Goal: Transaction & Acquisition: Obtain resource

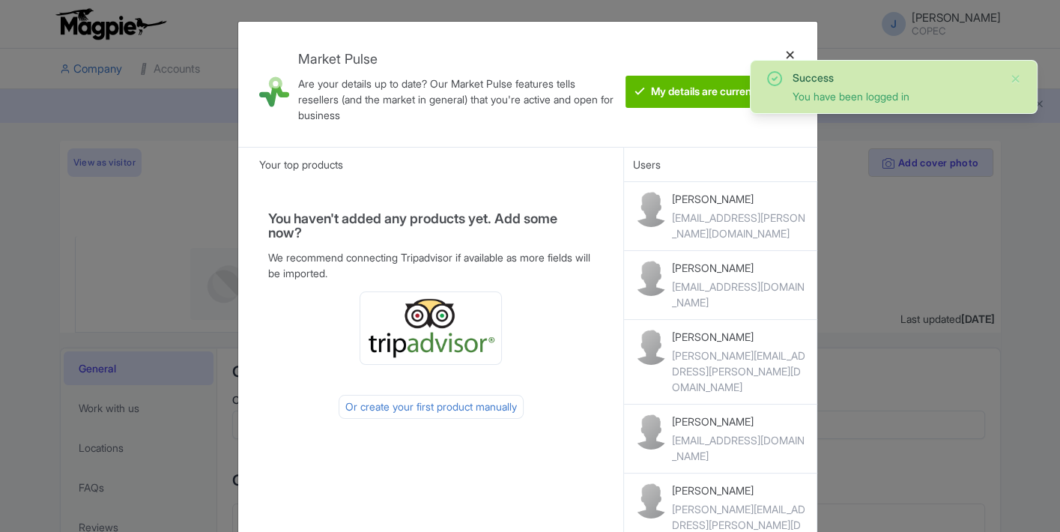
click at [787, 50] on div at bounding box center [790, 84] width 36 height 101
click at [791, 55] on div at bounding box center [790, 84] width 36 height 101
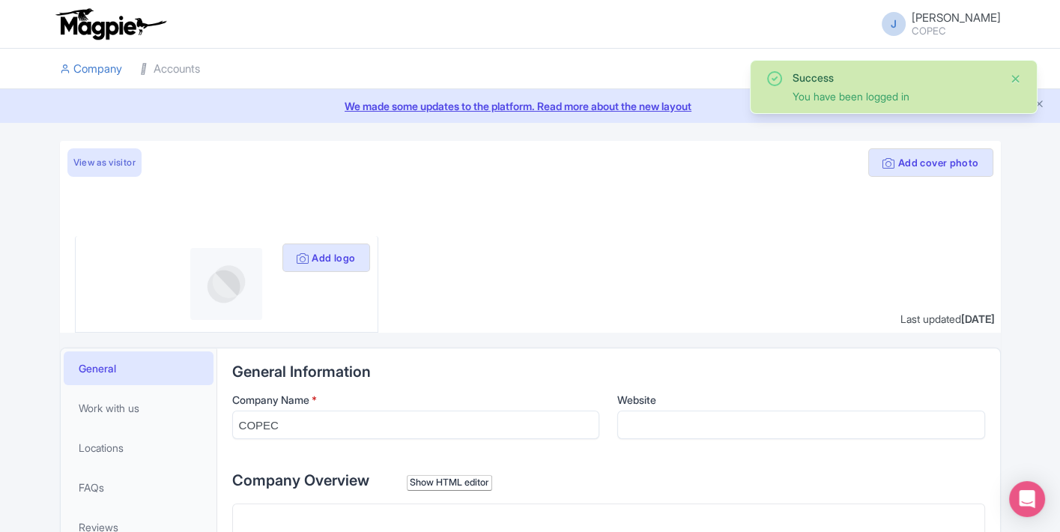
click at [1013, 76] on button "Close" at bounding box center [1016, 79] width 12 height 18
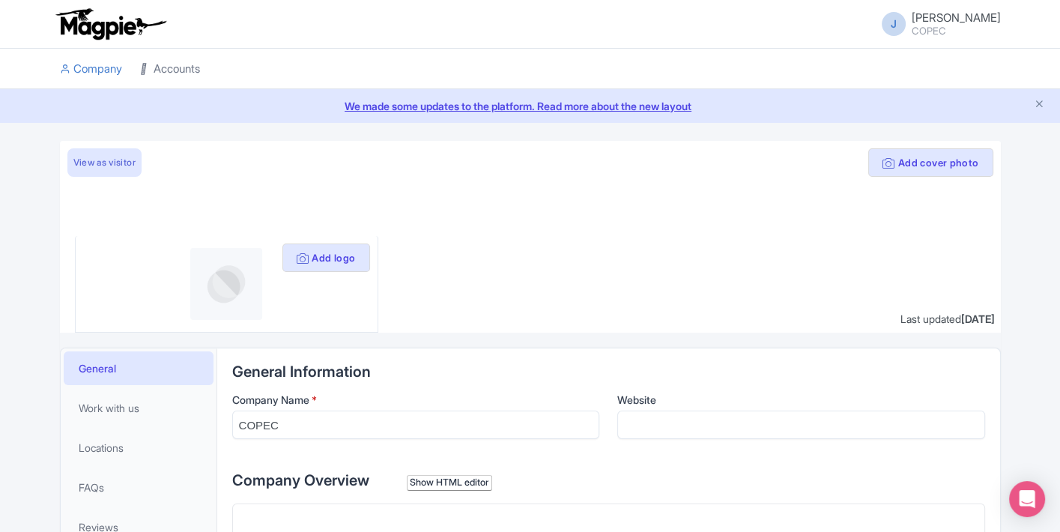
click at [184, 61] on link "Accounts" at bounding box center [170, 69] width 60 height 41
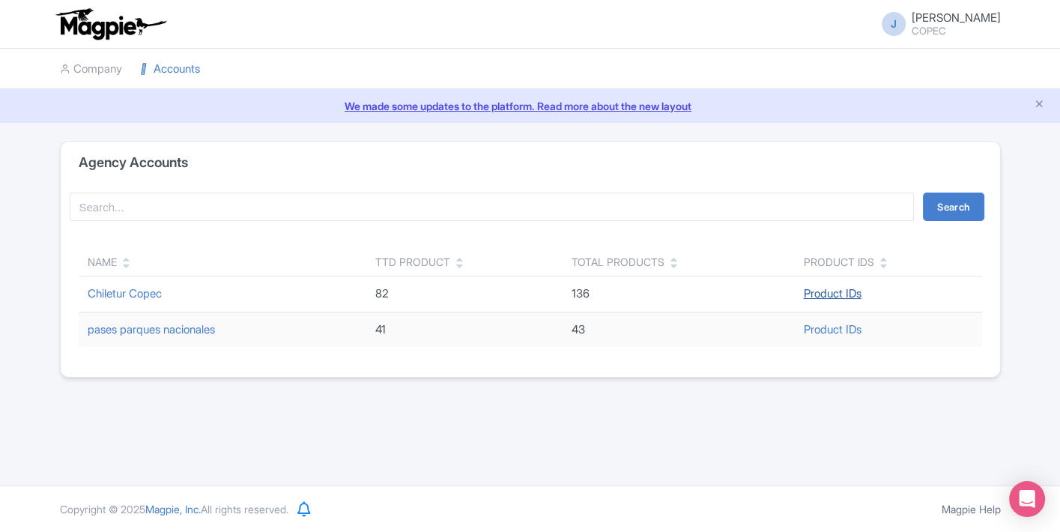
click at [843, 294] on link "Product IDs" at bounding box center [833, 293] width 58 height 14
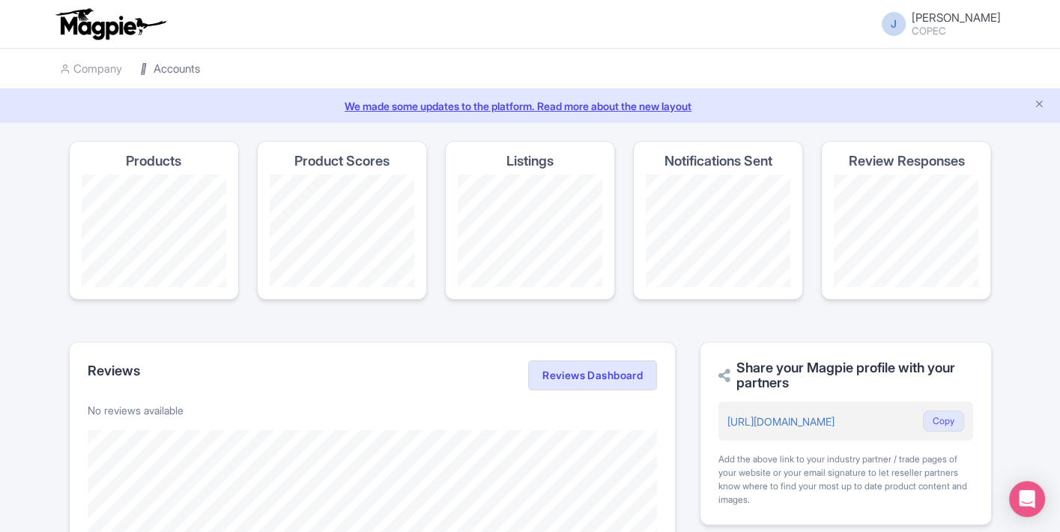
click at [154, 64] on link "Accounts" at bounding box center [170, 69] width 60 height 41
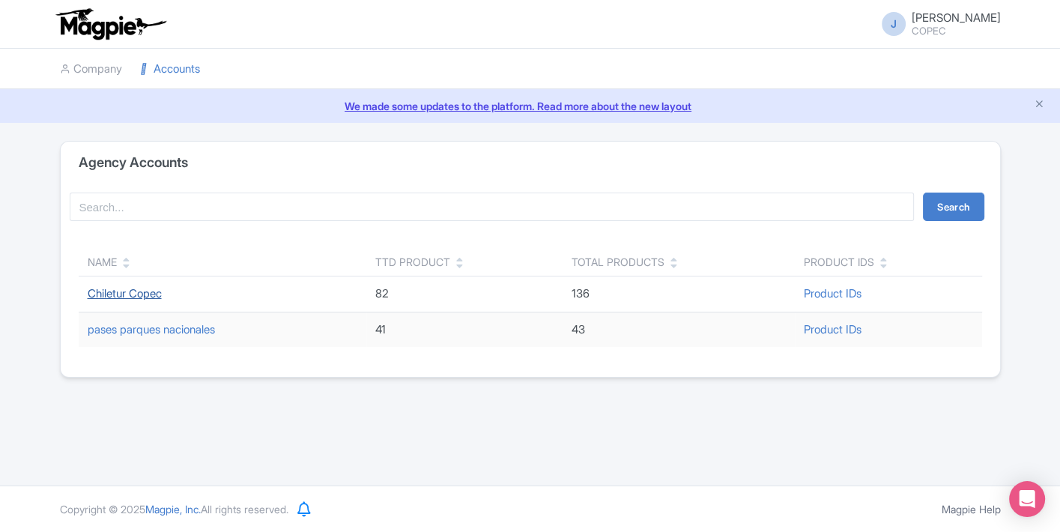
click at [139, 288] on link "Chiletur Copec" at bounding box center [125, 293] width 74 height 14
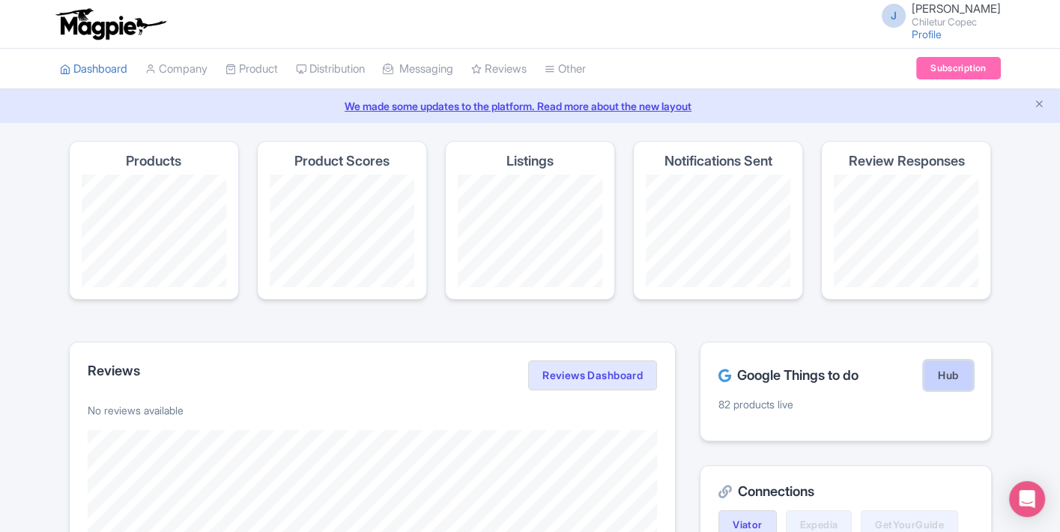
click at [937, 373] on link "Hub" at bounding box center [948, 375] width 49 height 30
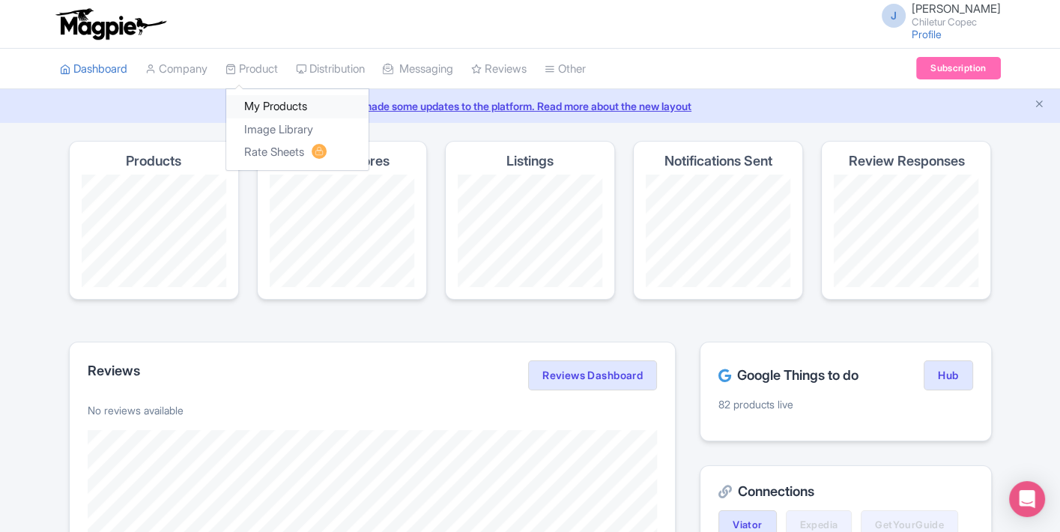
click at [256, 99] on link "My Products" at bounding box center [297, 106] width 142 height 23
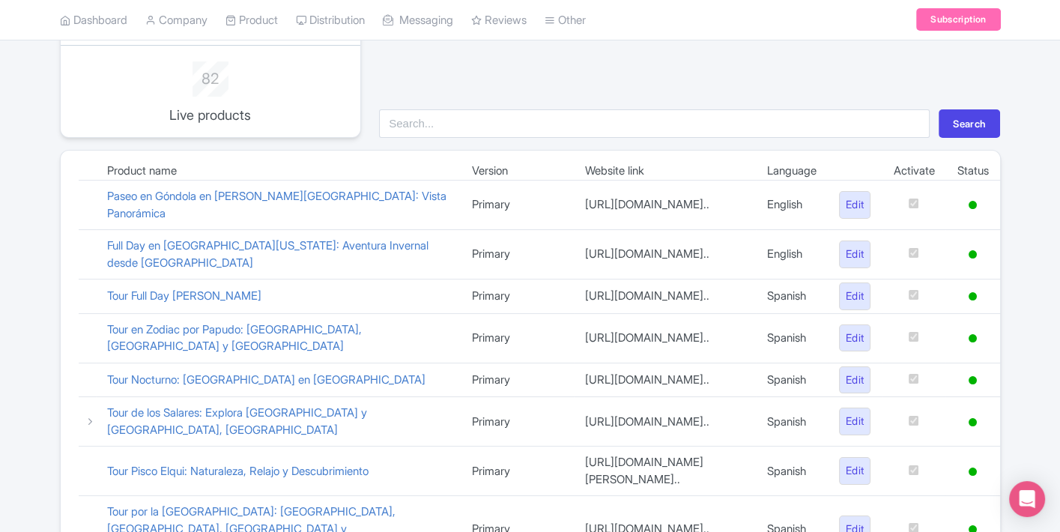
scroll to position [83, 0]
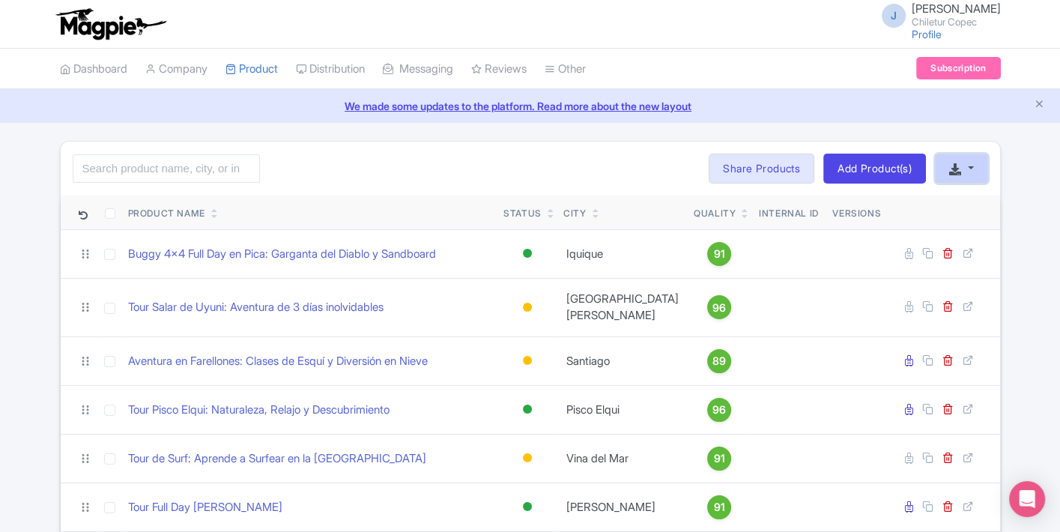
click at [969, 176] on button "button" at bounding box center [961, 169] width 52 height 30
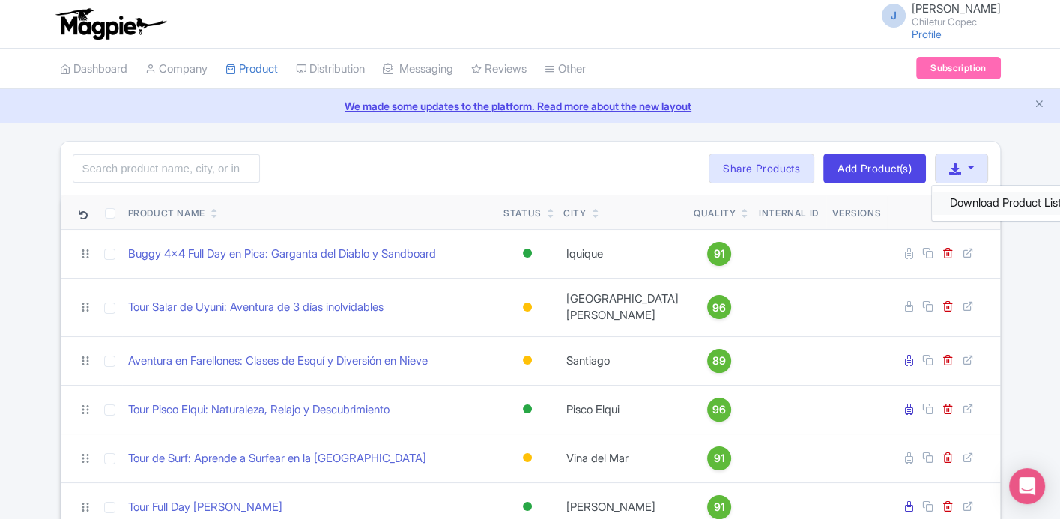
click at [973, 199] on link "Download Product List" at bounding box center [1006, 203] width 148 height 23
